Goal: Information Seeking & Learning: Learn about a topic

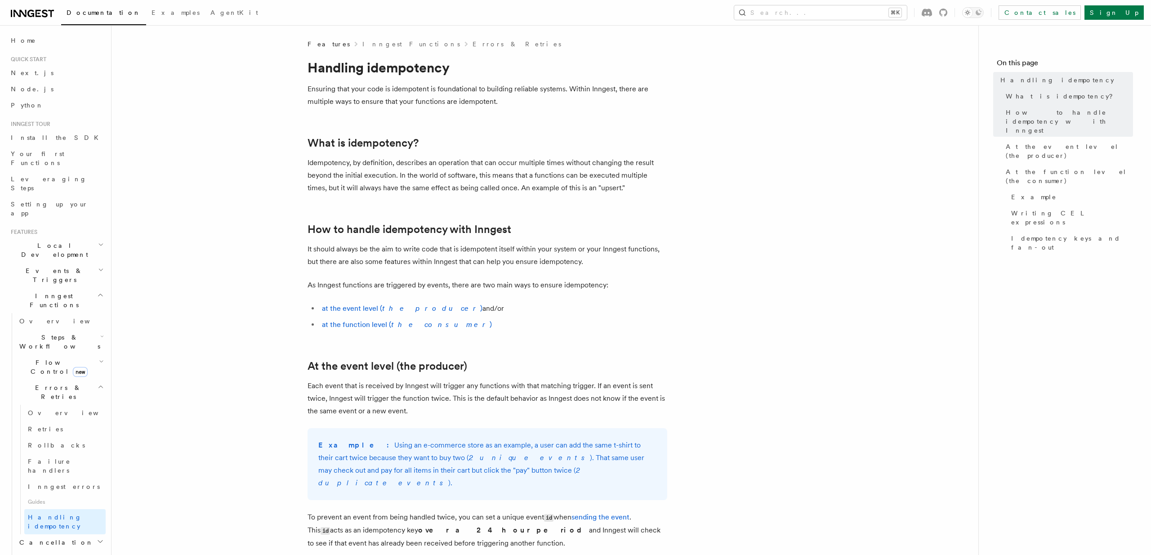
click at [48, 291] on span "Inngest Functions" at bounding box center [52, 300] width 90 height 18
click at [51, 313] on link "Overview" at bounding box center [61, 321] width 90 height 16
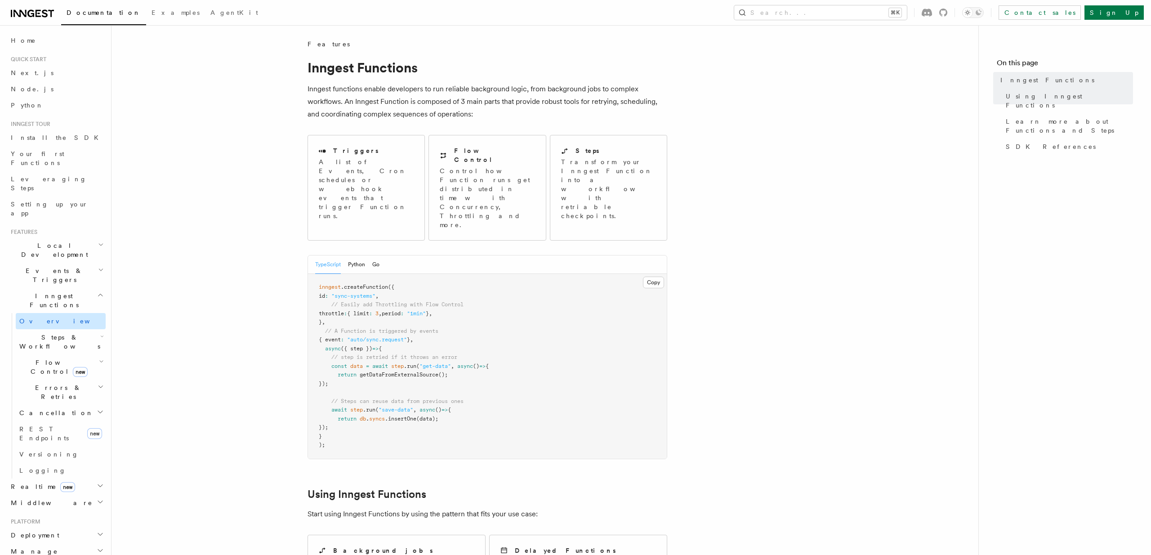
click at [65, 313] on link "Overview" at bounding box center [61, 321] width 90 height 16
click at [53, 383] on span "Errors & Retries" at bounding box center [57, 392] width 82 height 18
